Goal: Communication & Community: Share content

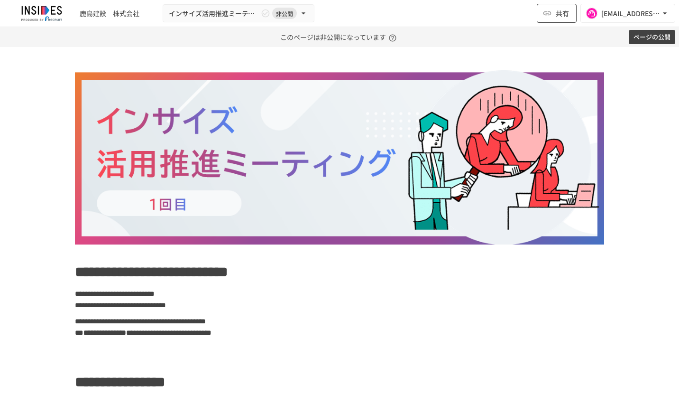
click at [549, 15] on icon "button" at bounding box center [548, 13] width 8 height 4
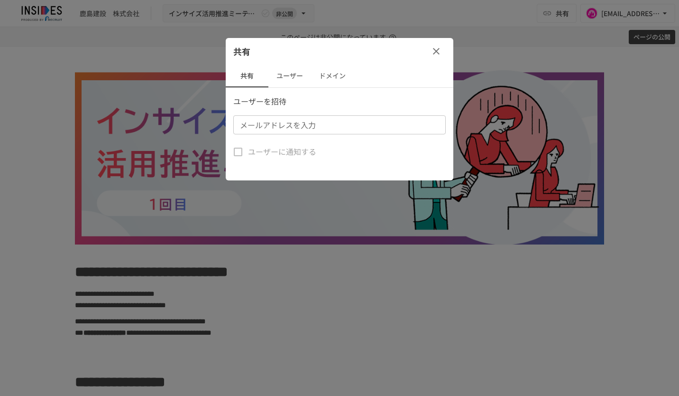
click at [289, 75] on button "ユーザー" at bounding box center [290, 76] width 43 height 23
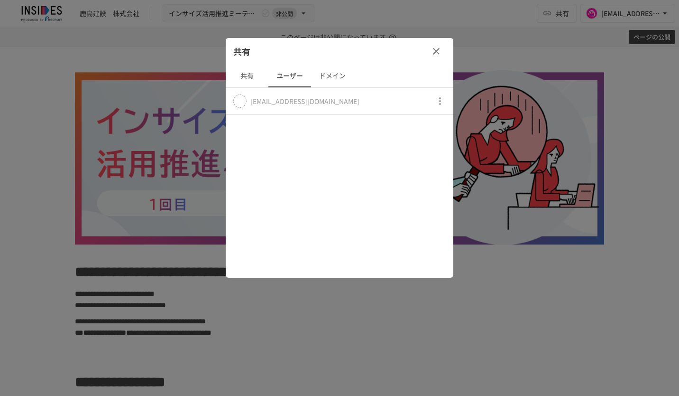
click at [252, 77] on button "共有" at bounding box center [247, 76] width 43 height 23
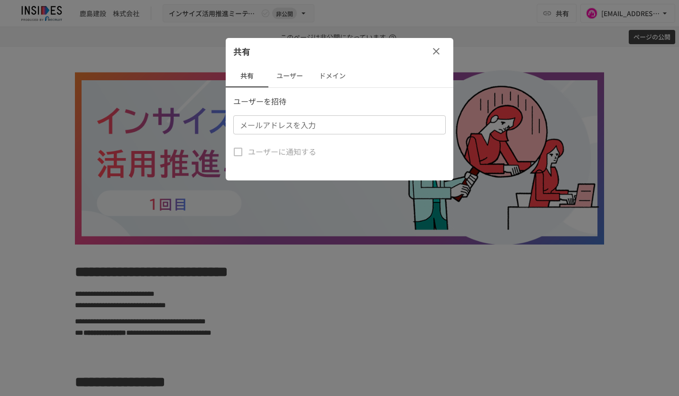
click at [270, 130] on input "メールアドレスを入力" at bounding box center [338, 124] width 205 height 13
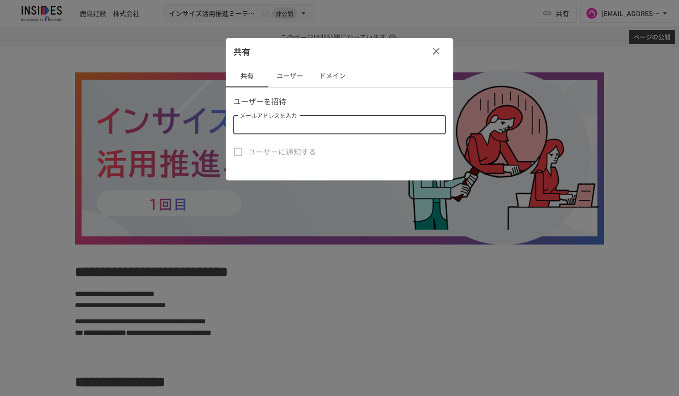
paste input "**********"
type input "**********"
click at [382, 61] on div "共有" at bounding box center [340, 51] width 228 height 27
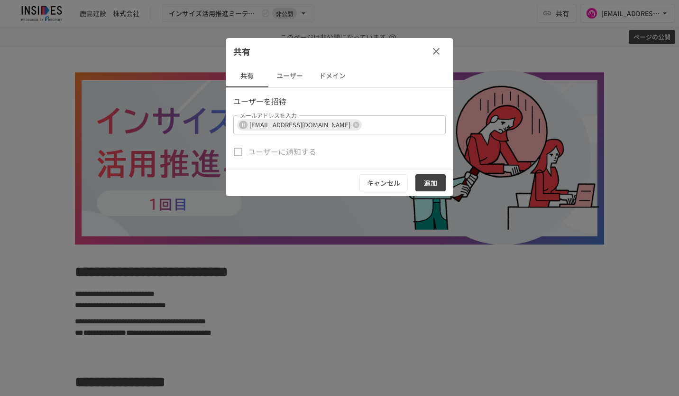
click at [437, 182] on button "追加" at bounding box center [431, 183] width 30 height 18
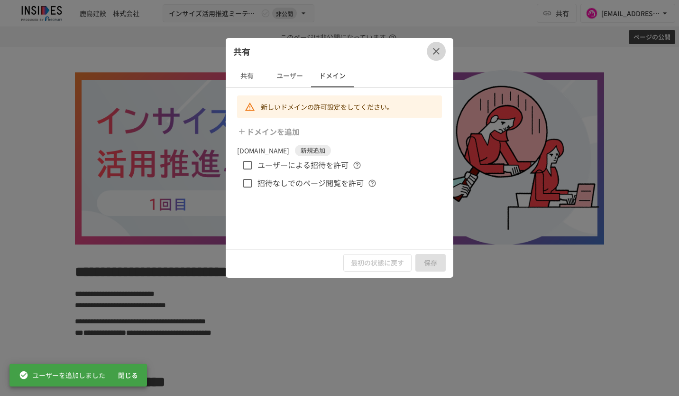
click at [439, 54] on icon "button" at bounding box center [436, 51] width 7 height 7
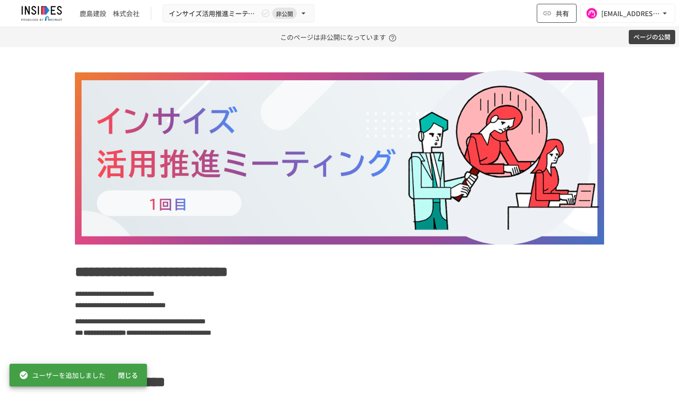
click at [555, 19] on button "共有" at bounding box center [557, 13] width 40 height 19
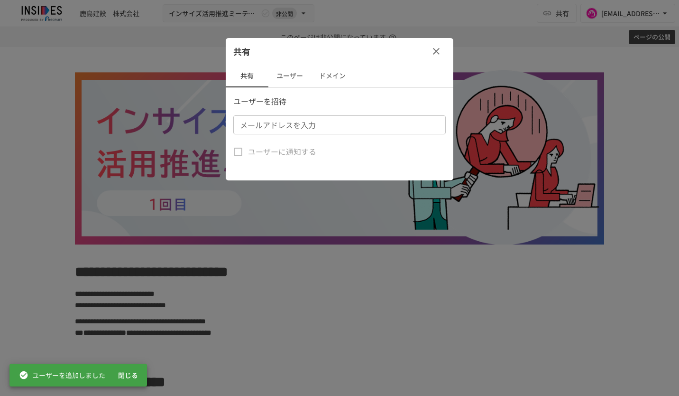
click at [284, 78] on button "ユーザー" at bounding box center [290, 76] width 43 height 23
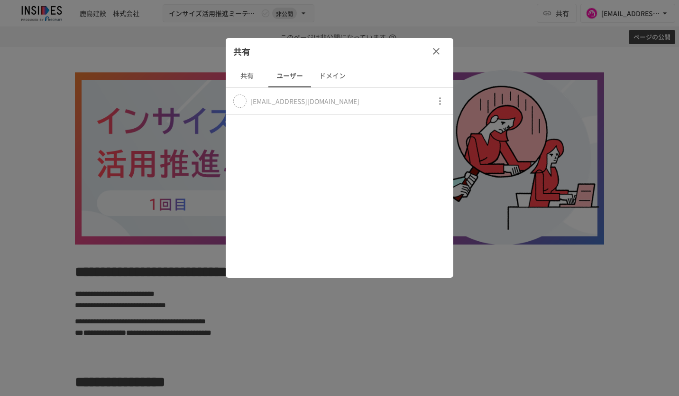
click at [439, 50] on icon "button" at bounding box center [436, 51] width 11 height 11
